Goal: Information Seeking & Learning: Learn about a topic

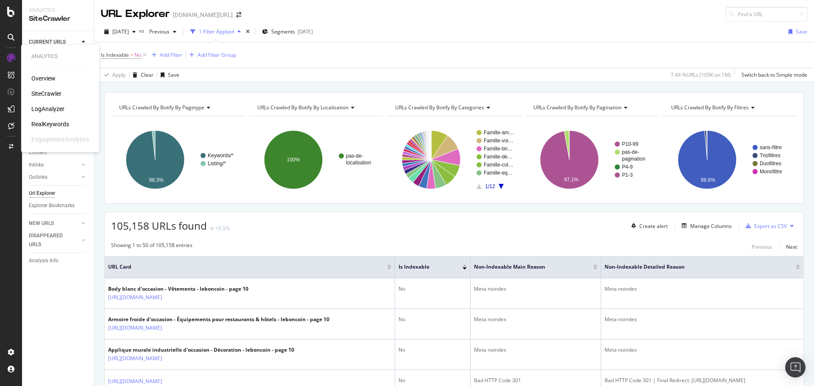
click at [50, 124] on div "RealKeywords" at bounding box center [50, 124] width 38 height 8
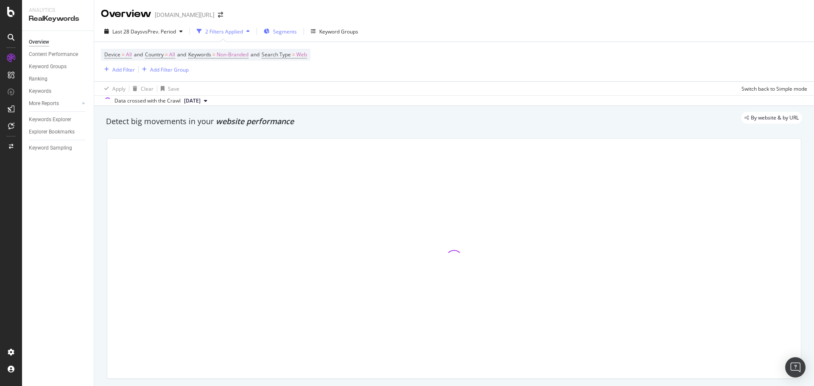
click at [281, 33] on span "Segments" at bounding box center [285, 31] width 24 height 7
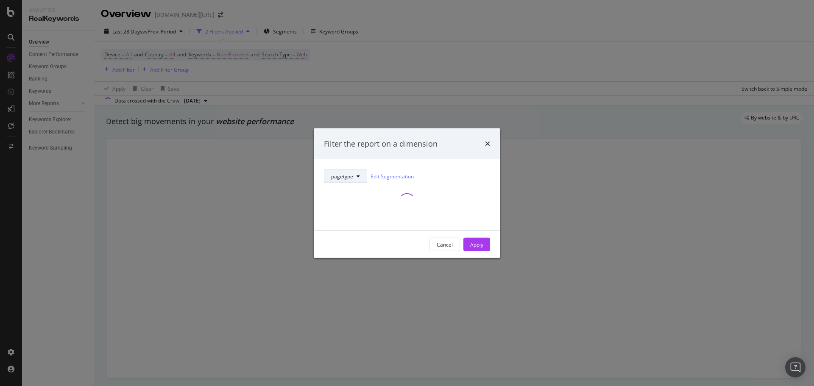
click at [344, 171] on button "pagetype" at bounding box center [345, 177] width 43 height 14
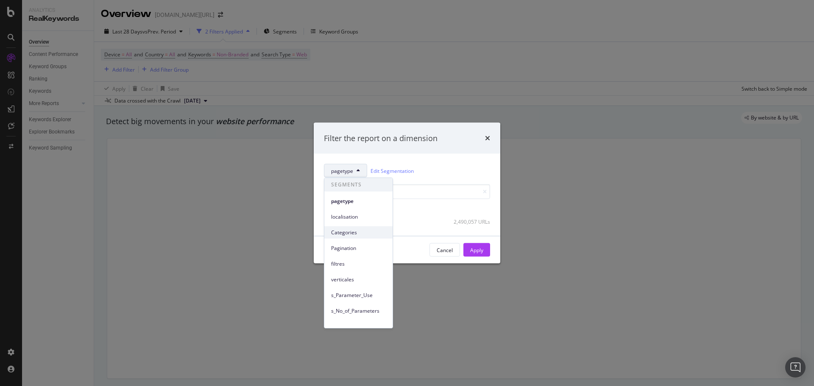
click at [359, 234] on span "Categories" at bounding box center [358, 233] width 55 height 8
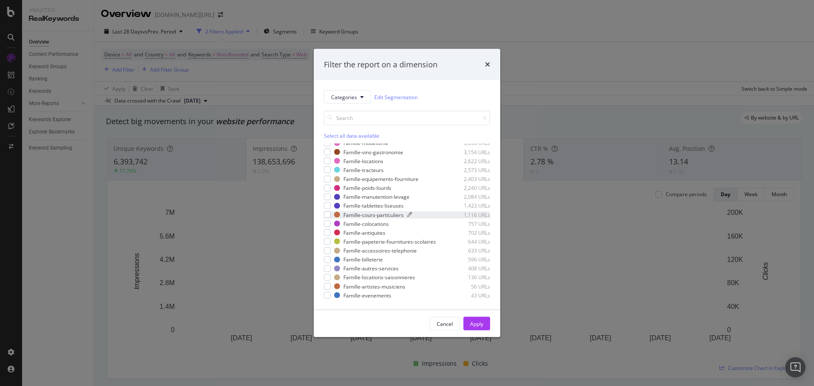
scroll to position [408, 0]
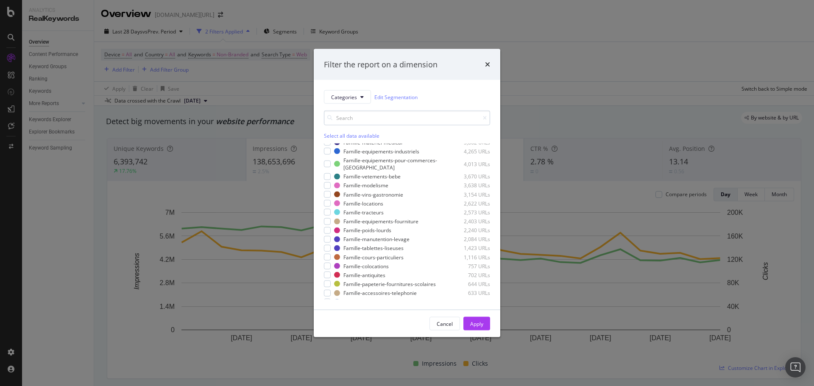
click at [378, 117] on input "modal" at bounding box center [407, 118] width 166 height 15
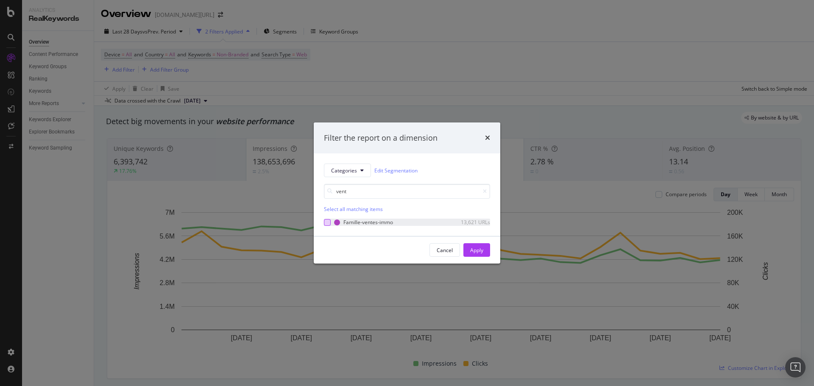
click at [330, 221] on div "modal" at bounding box center [327, 222] width 7 height 7
drag, startPoint x: 367, startPoint y: 192, endPoint x: 297, endPoint y: 182, distance: 70.7
click at [297, 182] on div "Filter the report on a dimension Categories Edit Segmentation vent Unselect all…" at bounding box center [407, 193] width 814 height 386
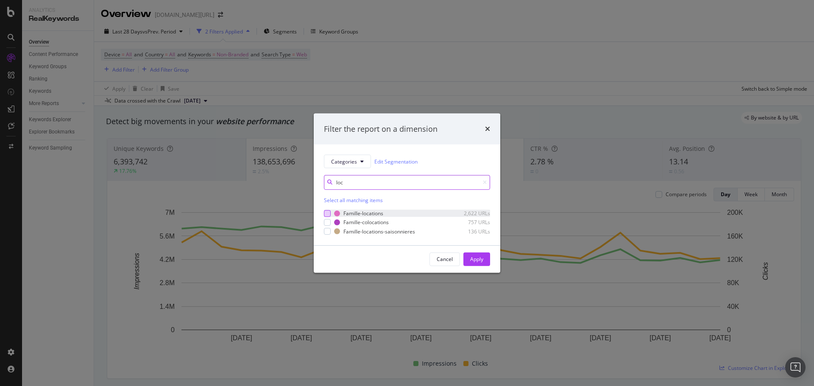
type input "loc"
click at [328, 214] on div "modal" at bounding box center [327, 213] width 7 height 7
drag, startPoint x: 352, startPoint y: 181, endPoint x: 308, endPoint y: 179, distance: 44.5
click at [308, 179] on div "Filter the report on a dimension Categories Edit Segmentation loc Select all ma…" at bounding box center [407, 193] width 814 height 386
click at [326, 223] on div "modal" at bounding box center [327, 222] width 7 height 7
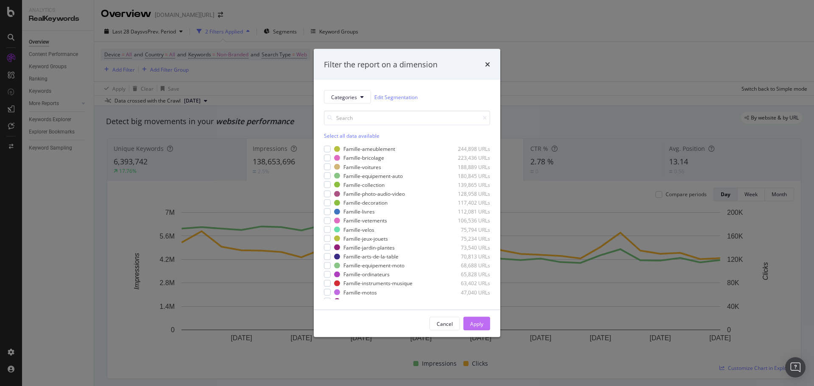
click at [474, 320] on div "Apply" at bounding box center [476, 323] width 13 height 7
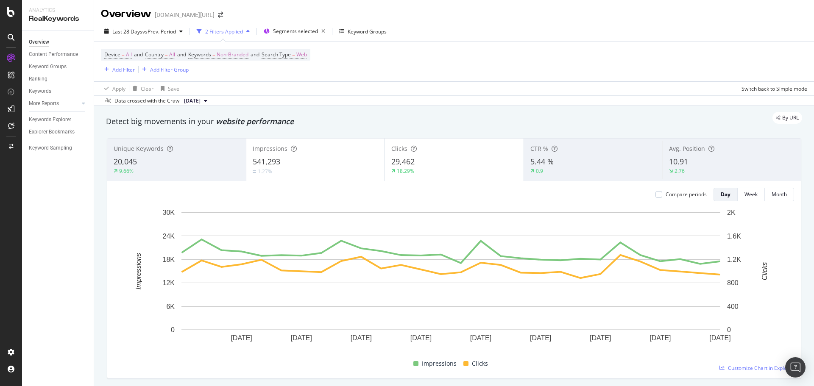
click at [199, 160] on div "20,045" at bounding box center [177, 161] width 126 height 11
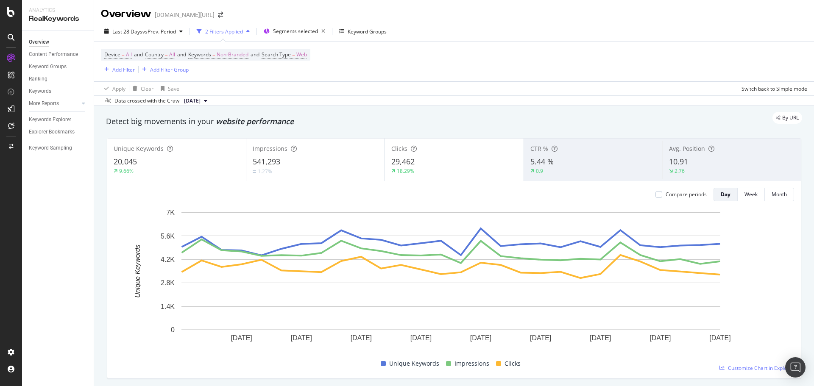
click at [302, 162] on div "541,293" at bounding box center [316, 161] width 126 height 11
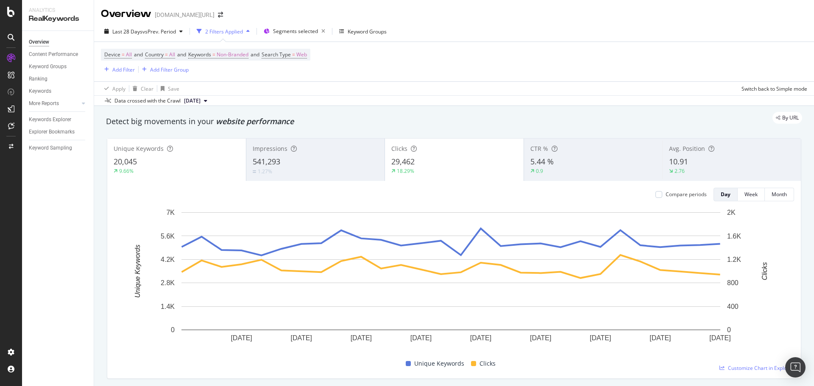
click at [459, 161] on div "29,462" at bounding box center [454, 161] width 126 height 11
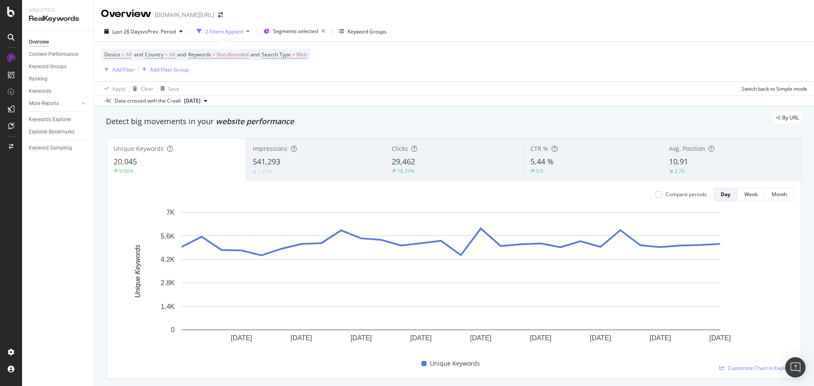
click at [713, 163] on div "10.91" at bounding box center [731, 161] width 125 height 11
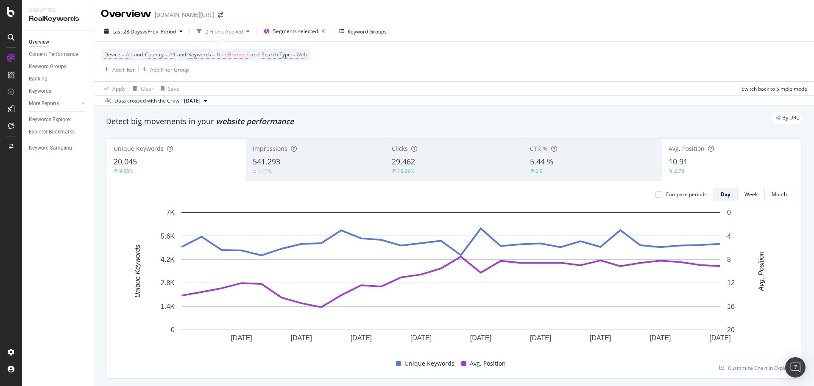
click at [327, 153] on div "Impressions 541,293 1.27%" at bounding box center [315, 160] width 139 height 38
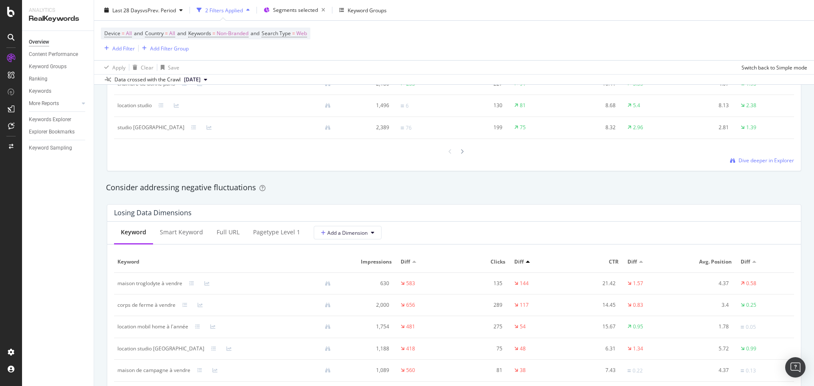
scroll to position [763, 0]
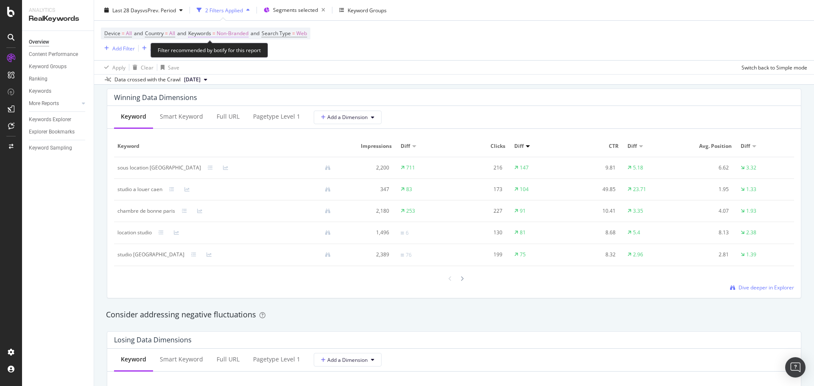
click at [224, 35] on span "Non-Branded" at bounding box center [233, 34] width 32 height 12
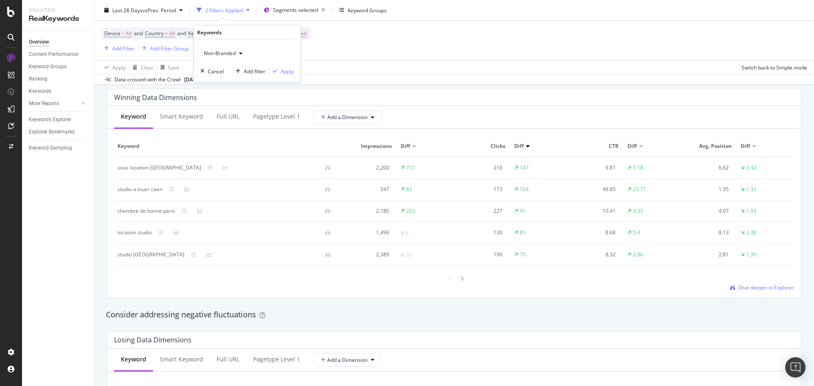
click at [227, 51] on span "Non-Branded" at bounding box center [217, 53] width 35 height 7
click at [226, 113] on div "Non-Branded & Anonymized queries" at bounding box center [251, 107] width 100 height 12
click at [228, 56] on span "Non-Branded & Anonymized queries" at bounding box center [245, 53] width 90 height 7
click at [224, 115] on div "All" at bounding box center [252, 119] width 102 height 12
click at [284, 69] on div "Apply" at bounding box center [287, 71] width 13 height 7
